Goal: Find specific page/section: Find specific page/section

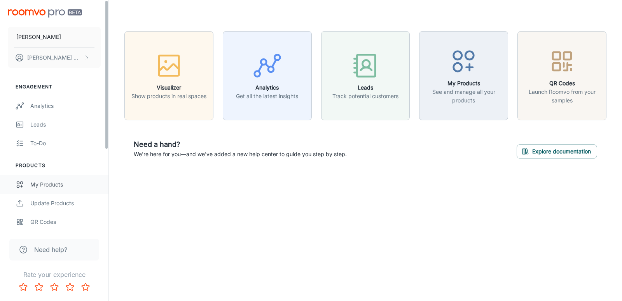
click at [58, 184] on div "My Products" at bounding box center [65, 184] width 70 height 9
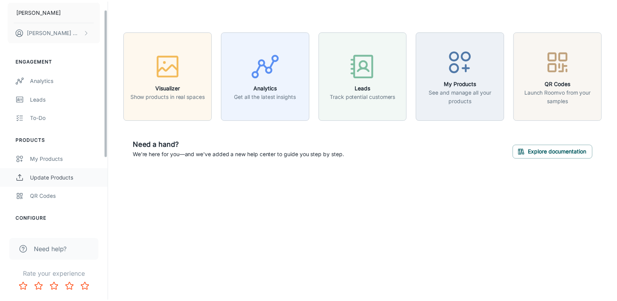
scroll to position [122, 0]
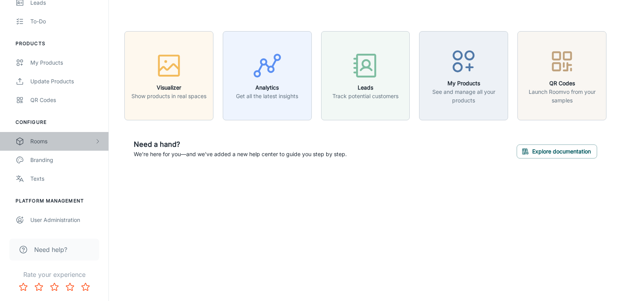
click at [63, 139] on div "Rooms" at bounding box center [62, 141] width 64 height 9
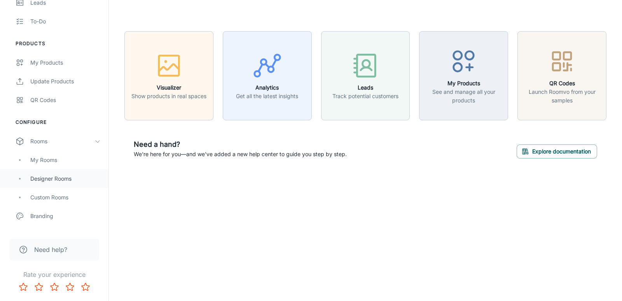
click at [60, 182] on div "Designer Rooms" at bounding box center [65, 178] width 70 height 9
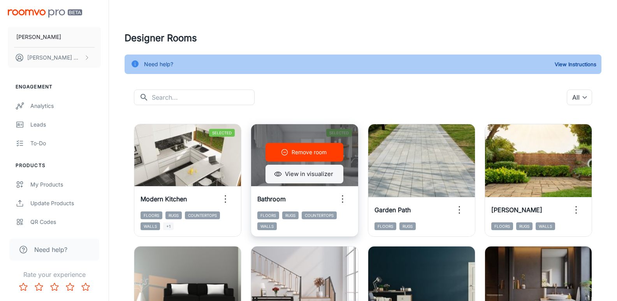
click at [326, 175] on button "View in visualizer" at bounding box center [304, 174] width 78 height 19
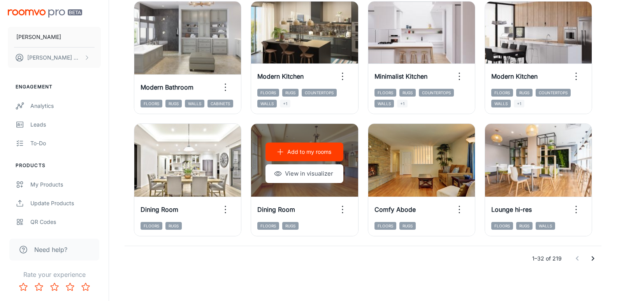
scroll to position [857, 0]
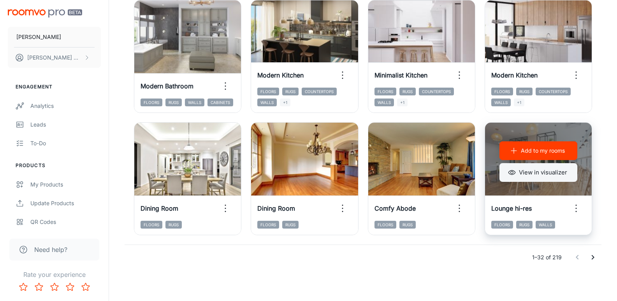
click at [548, 172] on button "View in visualizer" at bounding box center [538, 172] width 78 height 19
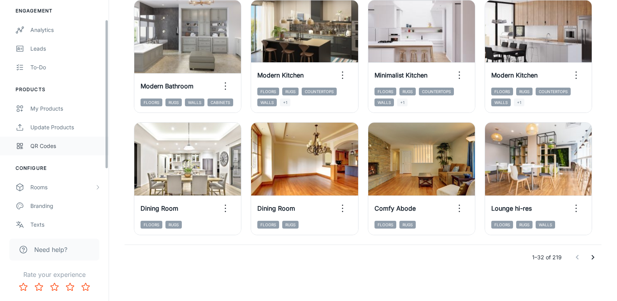
scroll to position [78, 0]
click at [55, 187] on div "Rooms" at bounding box center [62, 185] width 64 height 9
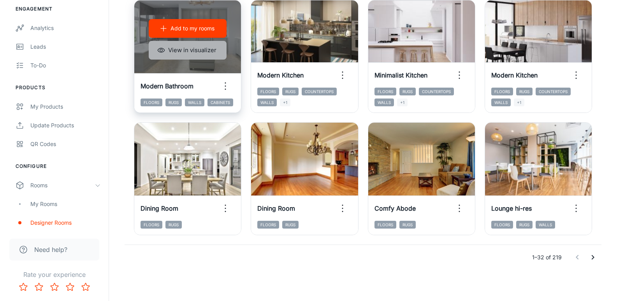
click at [219, 56] on button "View in visualizer" at bounding box center [188, 50] width 78 height 19
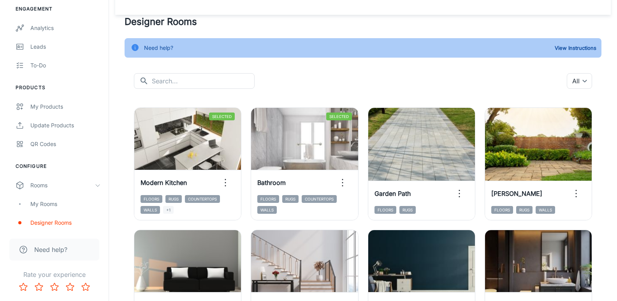
scroll to position [0, 0]
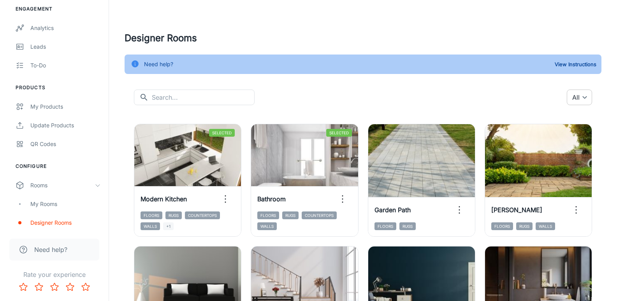
click at [579, 96] on body "Nabina Ceramic Ali Naqvi Engagement Analytics Leads To-do Products My Products …" at bounding box center [308, 150] width 617 height 301
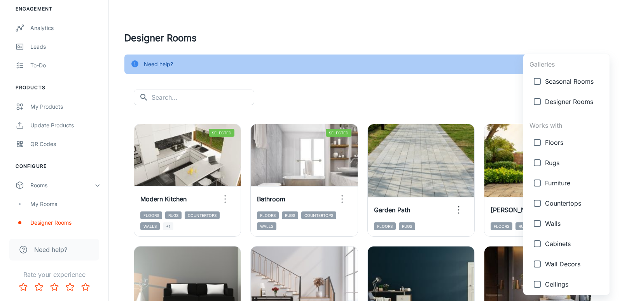
click at [537, 224] on input "checkbox" at bounding box center [538, 224] width 16 height 16
checkbox input "true"
type input "{"type":"productType","id":"5"}"
click at [459, 95] on div at bounding box center [311, 150] width 622 height 301
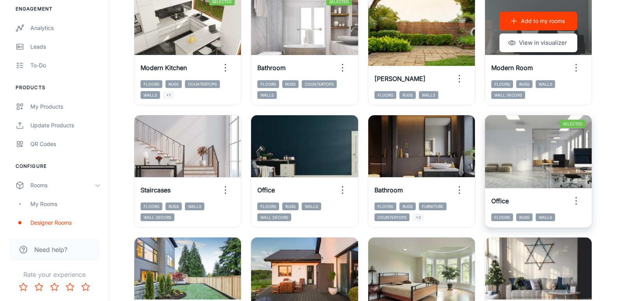
scroll to position [156, 0]
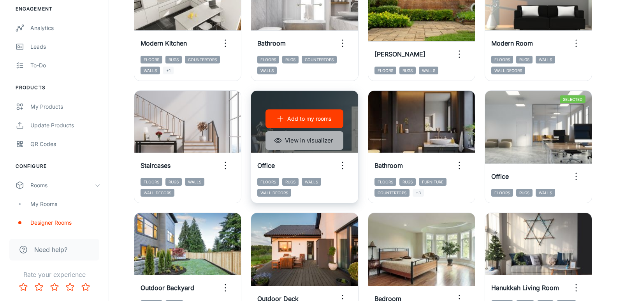
click at [309, 144] on button "View in visualizer" at bounding box center [304, 140] width 78 height 19
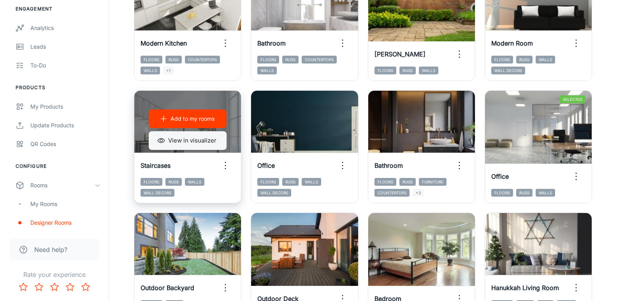
click at [187, 138] on button "View in visualizer" at bounding box center [188, 140] width 78 height 19
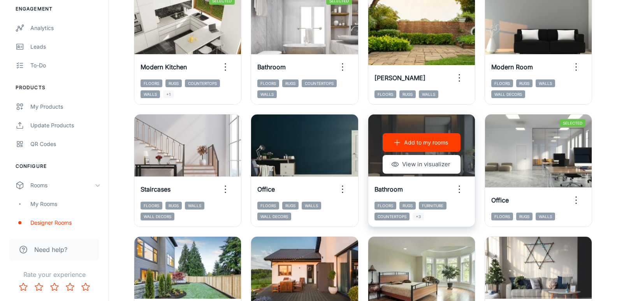
scroll to position [78, 0]
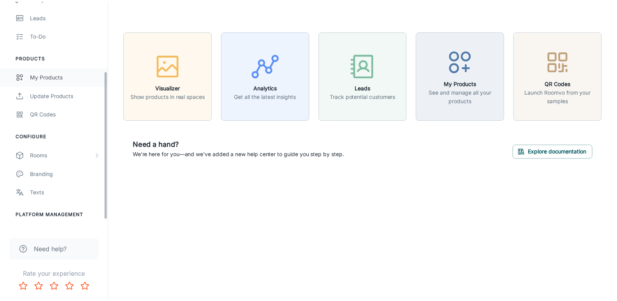
scroll to position [122, 0]
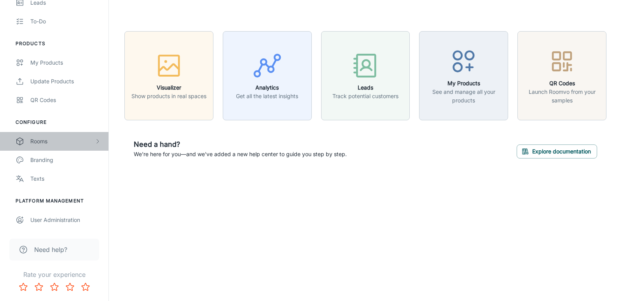
click at [50, 147] on div "Rooms" at bounding box center [54, 141] width 109 height 19
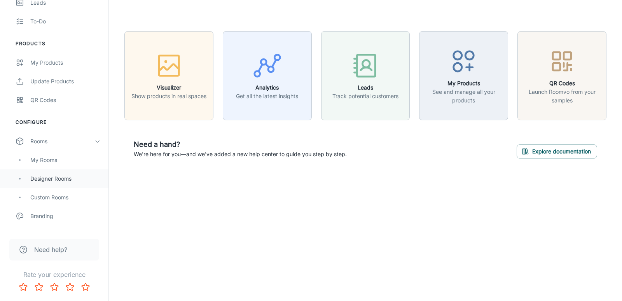
click at [54, 184] on div "Designer Rooms" at bounding box center [54, 178] width 109 height 19
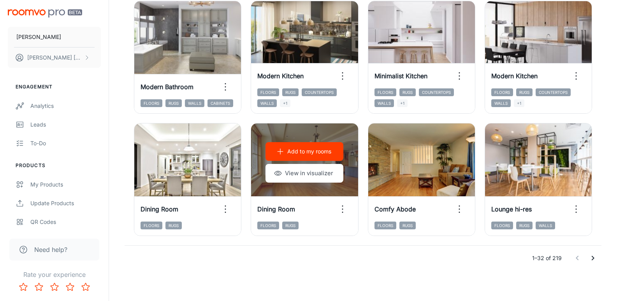
scroll to position [857, 0]
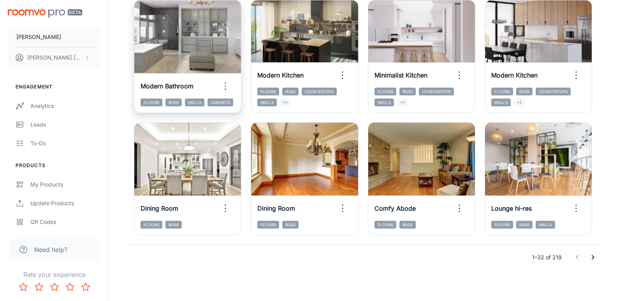
click at [594, 256] on icon "Go to next page" at bounding box center [592, 256] width 9 height 9
click at [590, 251] on button "Go to next page" at bounding box center [593, 257] width 16 height 16
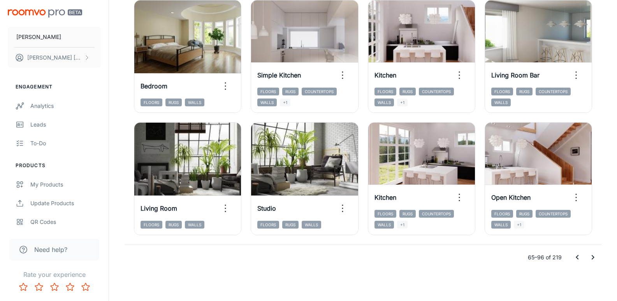
click at [591, 256] on icon "Go to next page" at bounding box center [592, 256] width 9 height 9
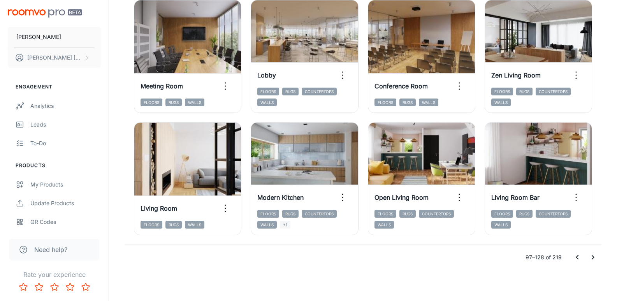
click at [592, 258] on icon "Go to next page" at bounding box center [592, 257] width 3 height 5
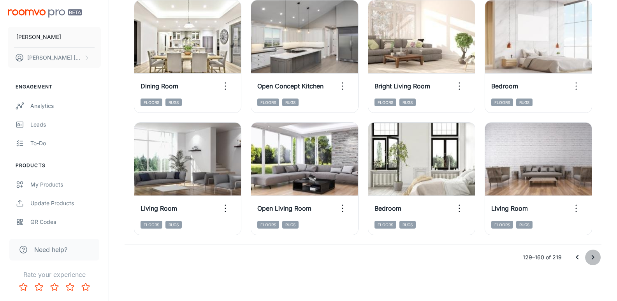
click at [588, 255] on icon "Go to next page" at bounding box center [592, 256] width 9 height 9
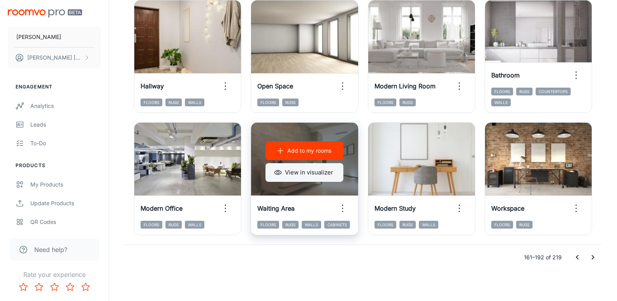
click at [305, 172] on button "View in visualizer" at bounding box center [304, 172] width 78 height 19
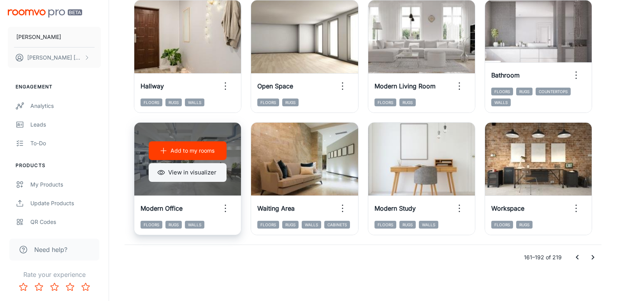
click at [201, 174] on button "View in visualizer" at bounding box center [188, 172] width 78 height 19
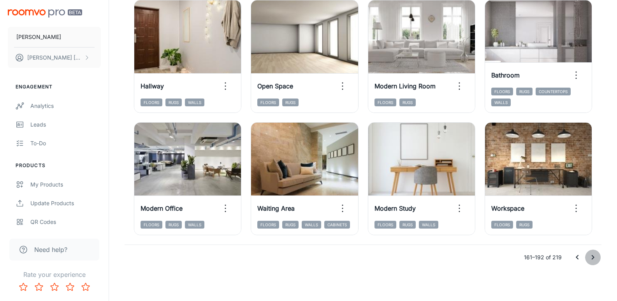
click at [588, 254] on icon "Go to next page" at bounding box center [592, 256] width 9 height 9
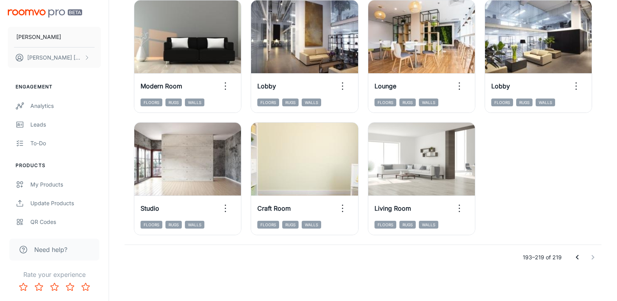
scroll to position [734, 0]
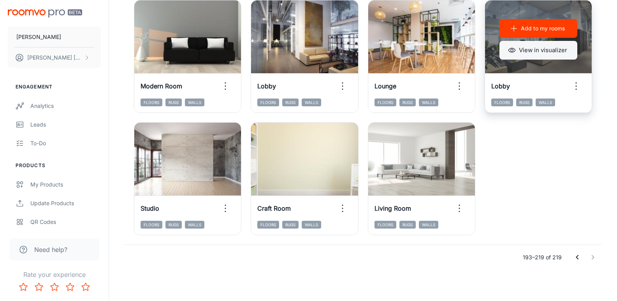
click at [544, 55] on button "View in visualizer" at bounding box center [538, 50] width 78 height 19
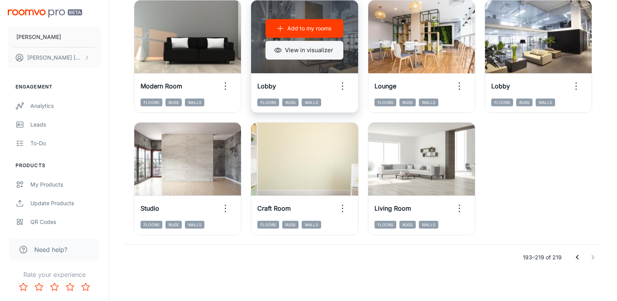
click at [324, 47] on button "View in visualizer" at bounding box center [304, 50] width 78 height 19
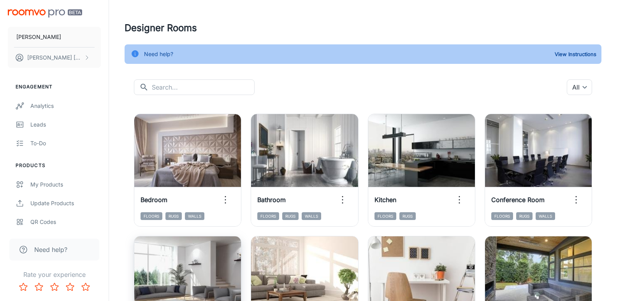
scroll to position [0, 0]
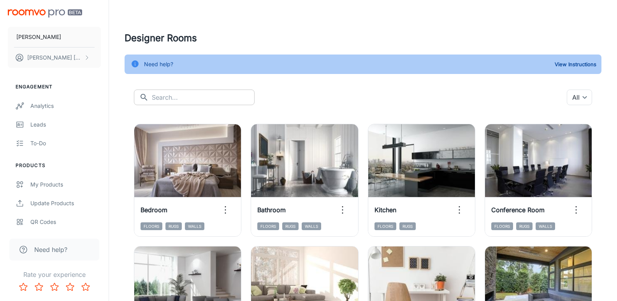
click at [183, 97] on input "text" at bounding box center [203, 97] width 103 height 16
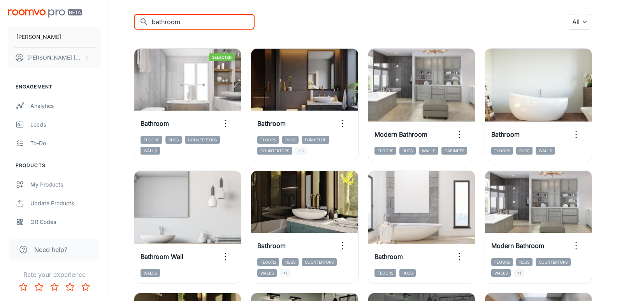
scroll to position [62, 0]
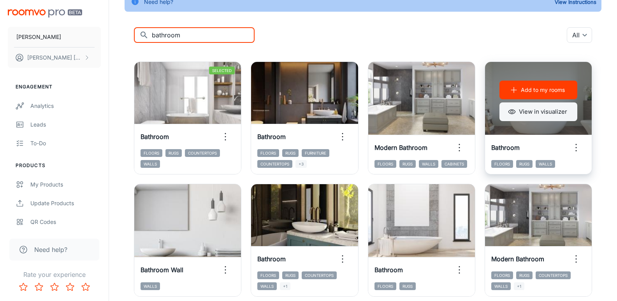
type input "bathroom"
click at [520, 107] on button "View in visualizer" at bounding box center [538, 111] width 78 height 19
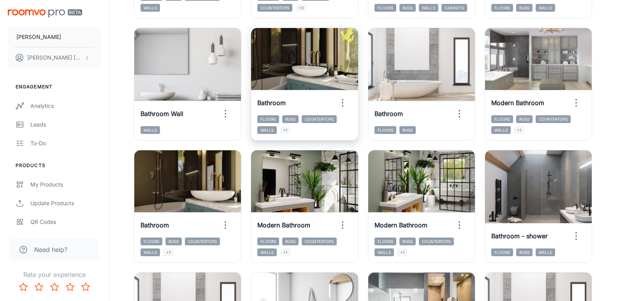
scroll to position [218, 0]
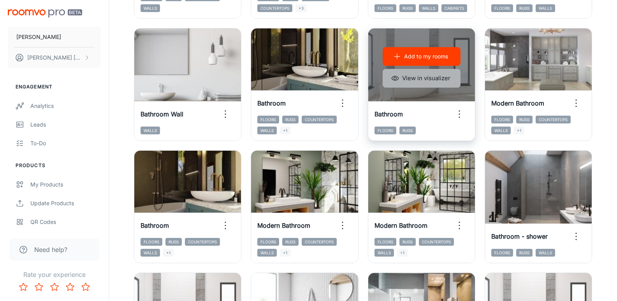
click at [435, 81] on button "View in visualizer" at bounding box center [421, 78] width 78 height 19
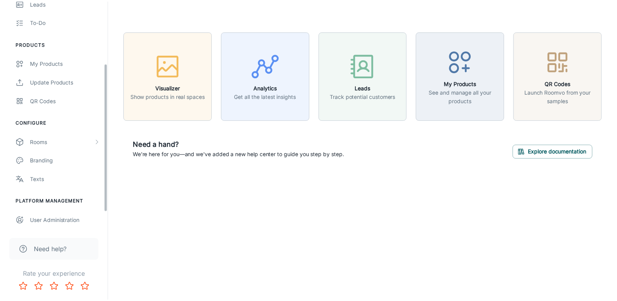
scroll to position [122, 0]
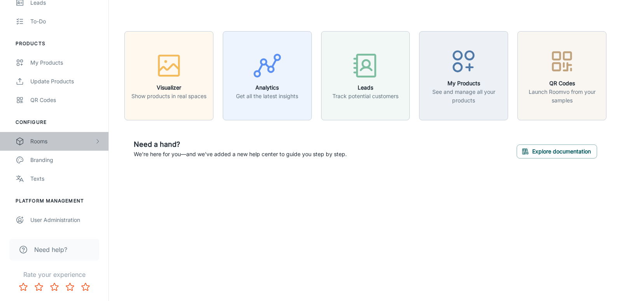
click at [66, 143] on div "Rooms" at bounding box center [62, 141] width 64 height 9
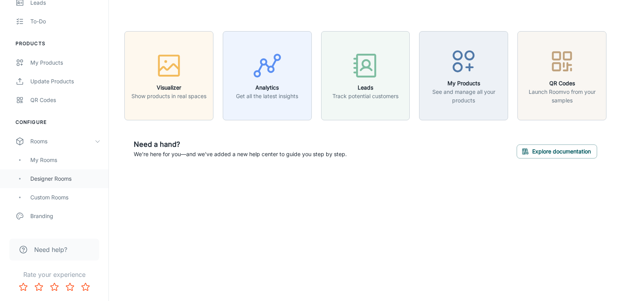
click at [54, 178] on div "Designer Rooms" at bounding box center [65, 178] width 70 height 9
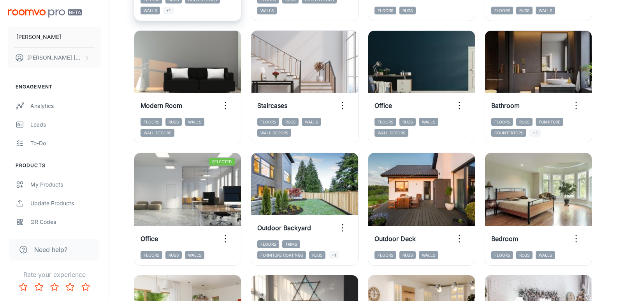
scroll to position [194, 0]
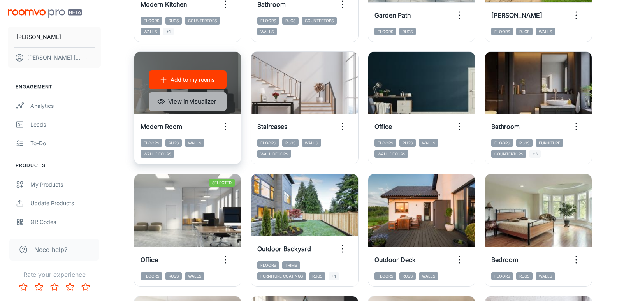
click at [199, 107] on button "View in visualizer" at bounding box center [188, 101] width 78 height 19
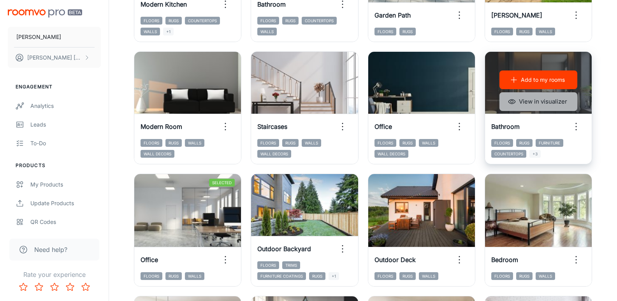
click at [540, 102] on button "View in visualizer" at bounding box center [538, 101] width 78 height 19
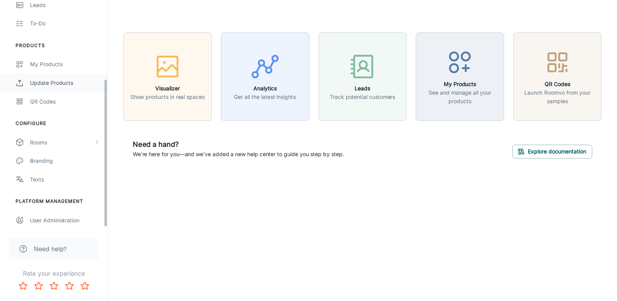
scroll to position [122, 0]
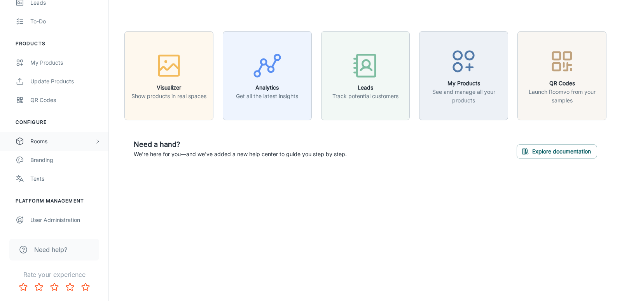
click at [53, 146] on div "Rooms" at bounding box center [54, 141] width 109 height 19
click at [44, 185] on div "Designer Rooms" at bounding box center [54, 178] width 109 height 19
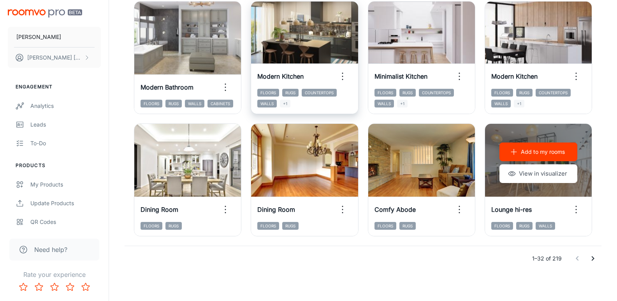
scroll to position [856, 0]
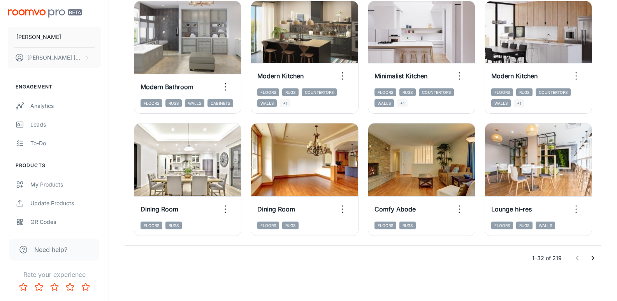
click at [589, 260] on icon "Go to next page" at bounding box center [592, 257] width 9 height 9
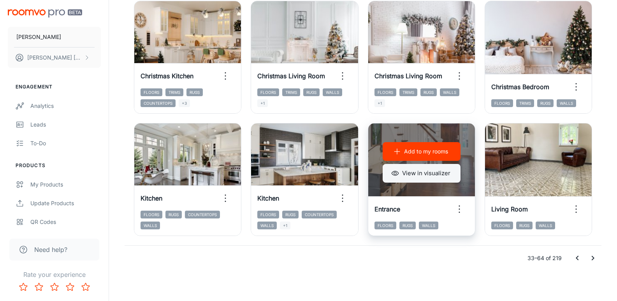
click at [433, 172] on button "View in visualizer" at bounding box center [421, 173] width 78 height 19
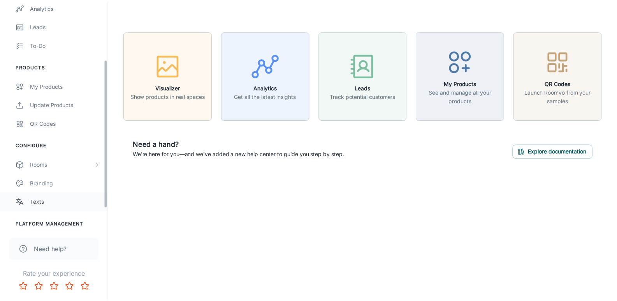
scroll to position [122, 0]
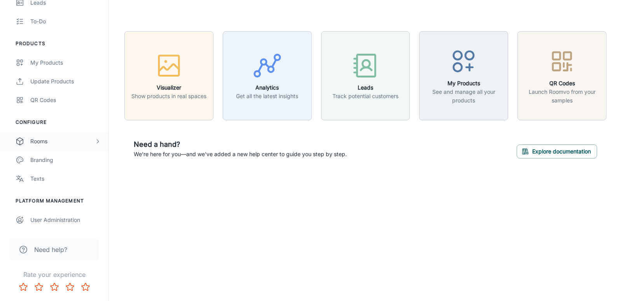
click at [67, 137] on div "Rooms" at bounding box center [62, 141] width 64 height 9
click at [57, 178] on div "Designer Rooms" at bounding box center [65, 178] width 70 height 9
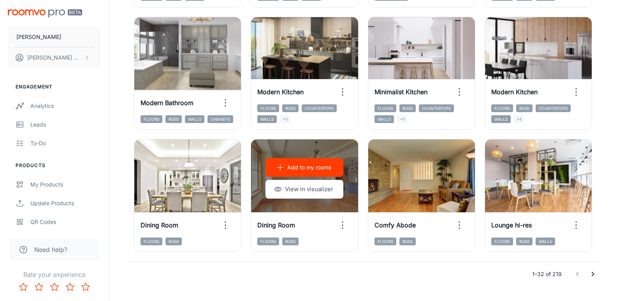
scroll to position [857, 0]
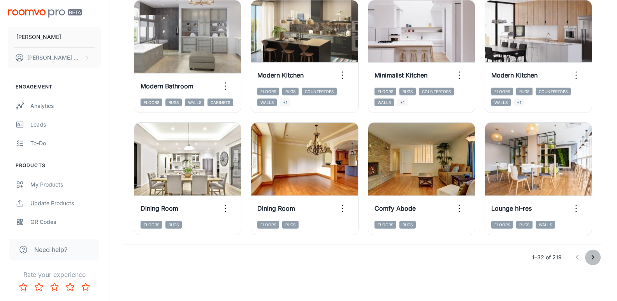
click at [596, 259] on icon "Go to next page" at bounding box center [592, 256] width 9 height 9
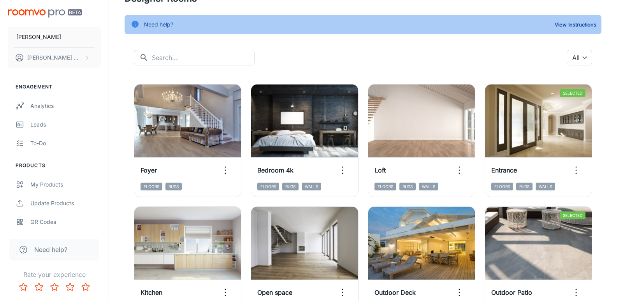
scroll to position [1, 0]
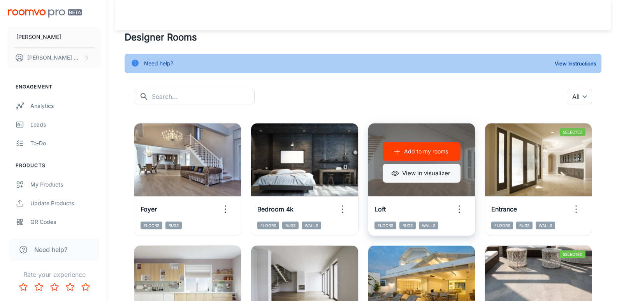
click at [416, 175] on button "View in visualizer" at bounding box center [421, 173] width 78 height 19
click at [410, 175] on button "View in visualizer" at bounding box center [421, 173] width 78 height 19
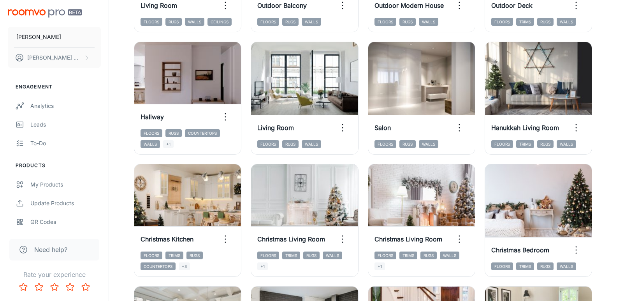
scroll to position [857, 0]
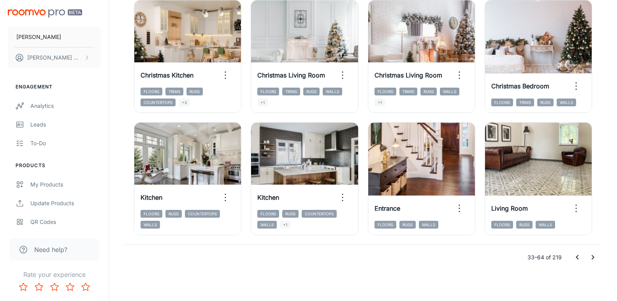
click at [591, 258] on icon "Go to next page" at bounding box center [592, 256] width 9 height 9
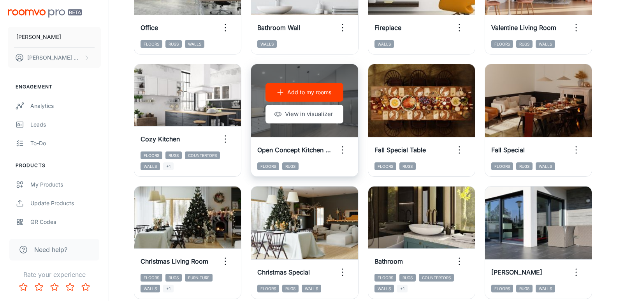
scroll to position [273, 0]
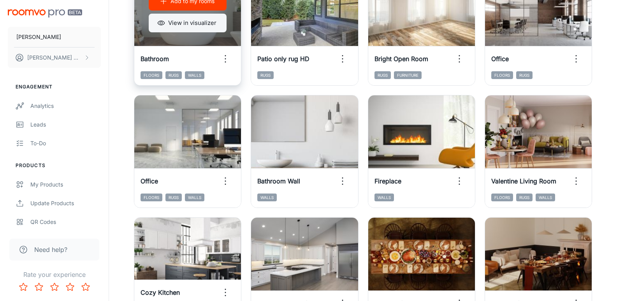
click at [182, 30] on button "View in visualizer" at bounding box center [188, 23] width 78 height 19
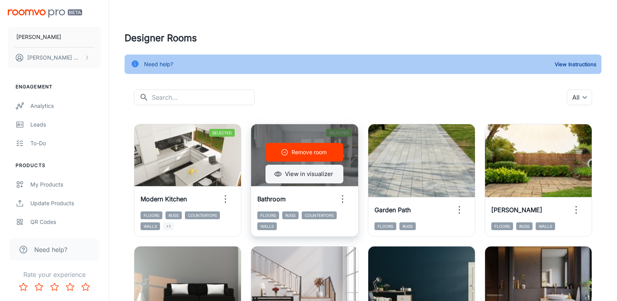
click at [322, 174] on button "View in visualizer" at bounding box center [304, 174] width 78 height 19
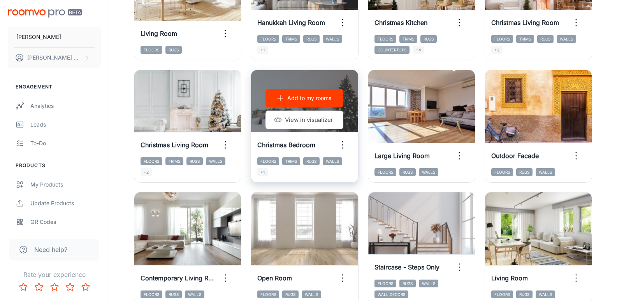
scroll to position [545, 0]
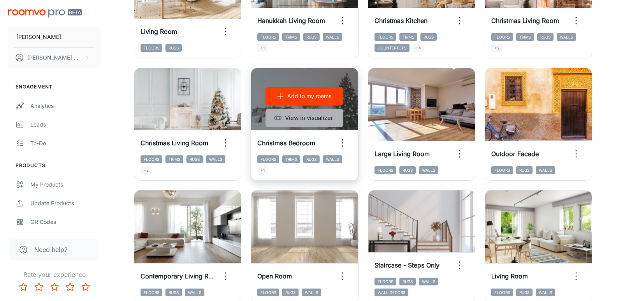
click at [295, 114] on button "View in visualizer" at bounding box center [304, 118] width 78 height 19
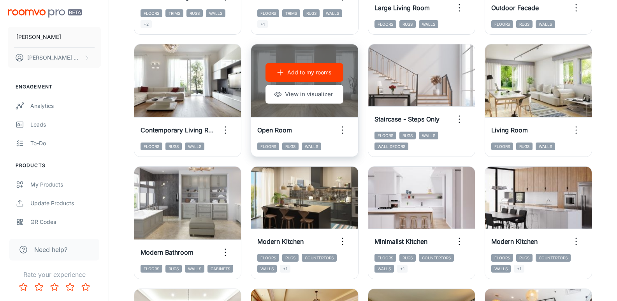
scroll to position [700, 0]
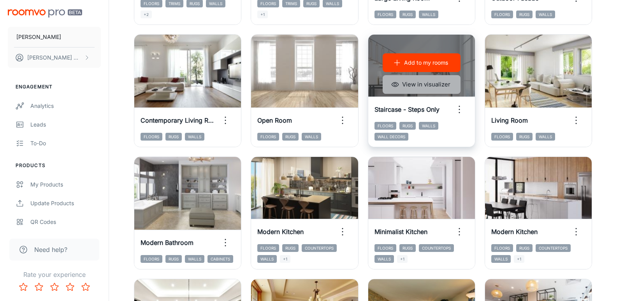
click at [439, 85] on button "View in visualizer" at bounding box center [421, 84] width 78 height 19
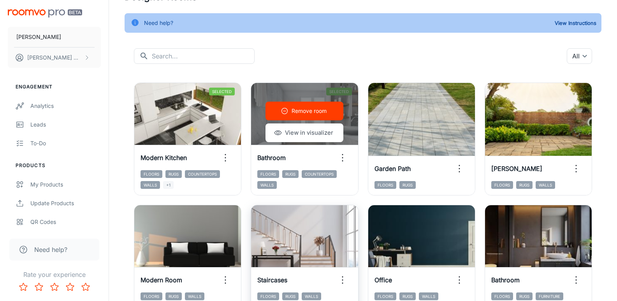
scroll to position [0, 0]
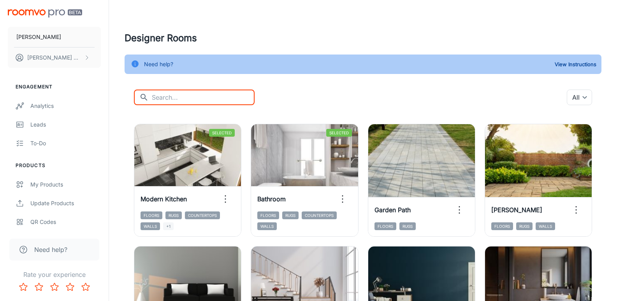
click at [198, 96] on input "text" at bounding box center [203, 97] width 103 height 16
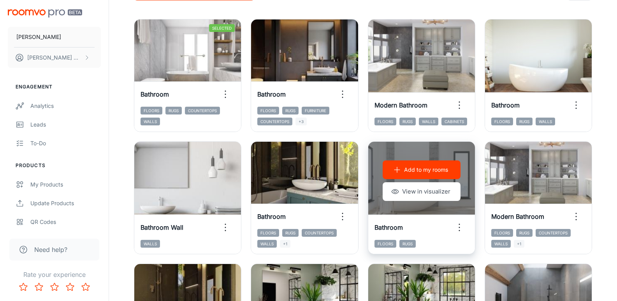
scroll to position [117, 0]
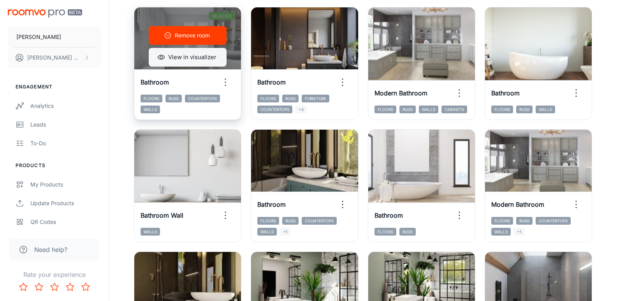
type input "bathroom"
click at [203, 60] on button "View in visualizer" at bounding box center [188, 57] width 78 height 19
